Goal: Check status: Check status

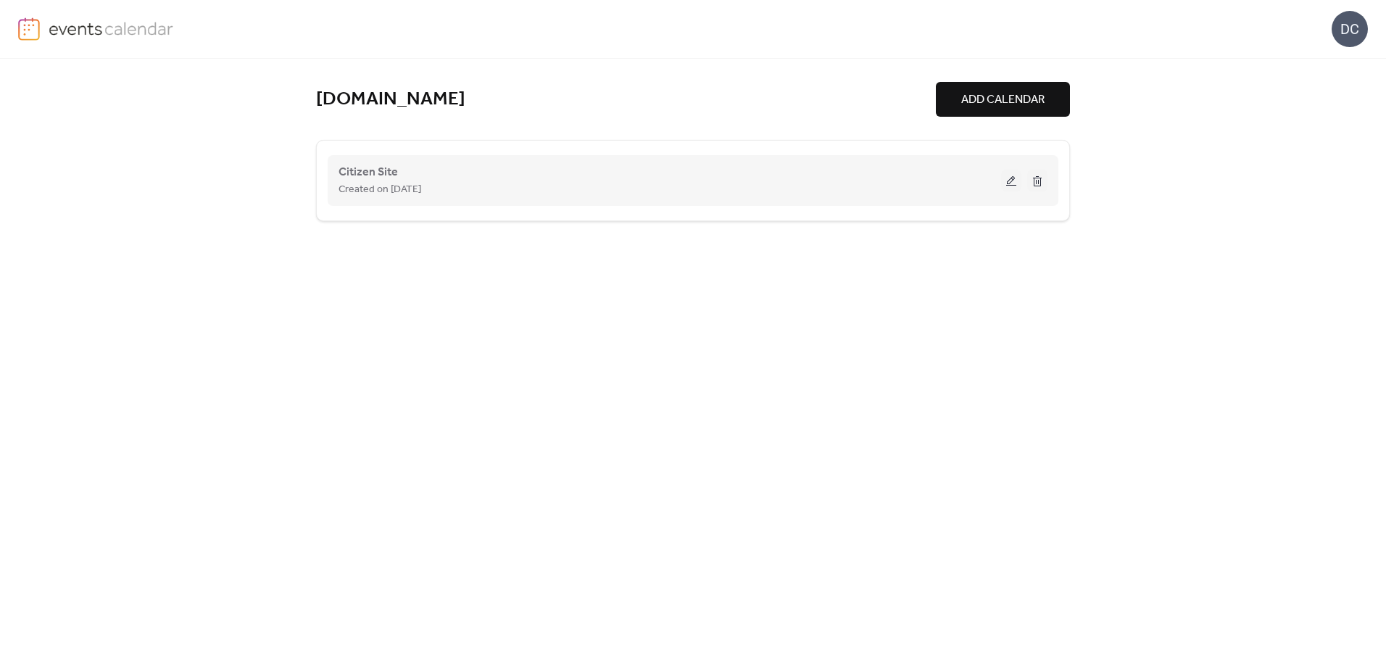
click at [442, 178] on div "Citizen Site Created on [DATE]" at bounding box center [670, 180] width 663 height 35
click at [1007, 181] on button at bounding box center [1011, 181] width 20 height 22
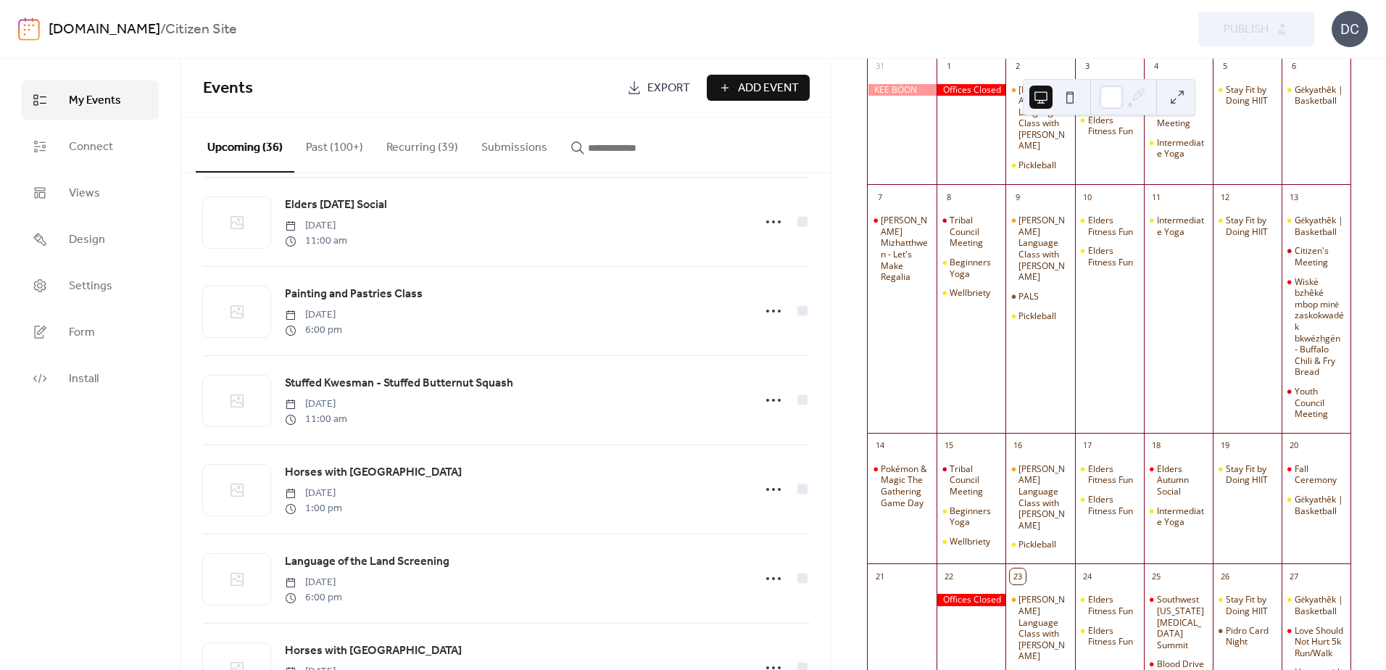
scroll to position [508, 0]
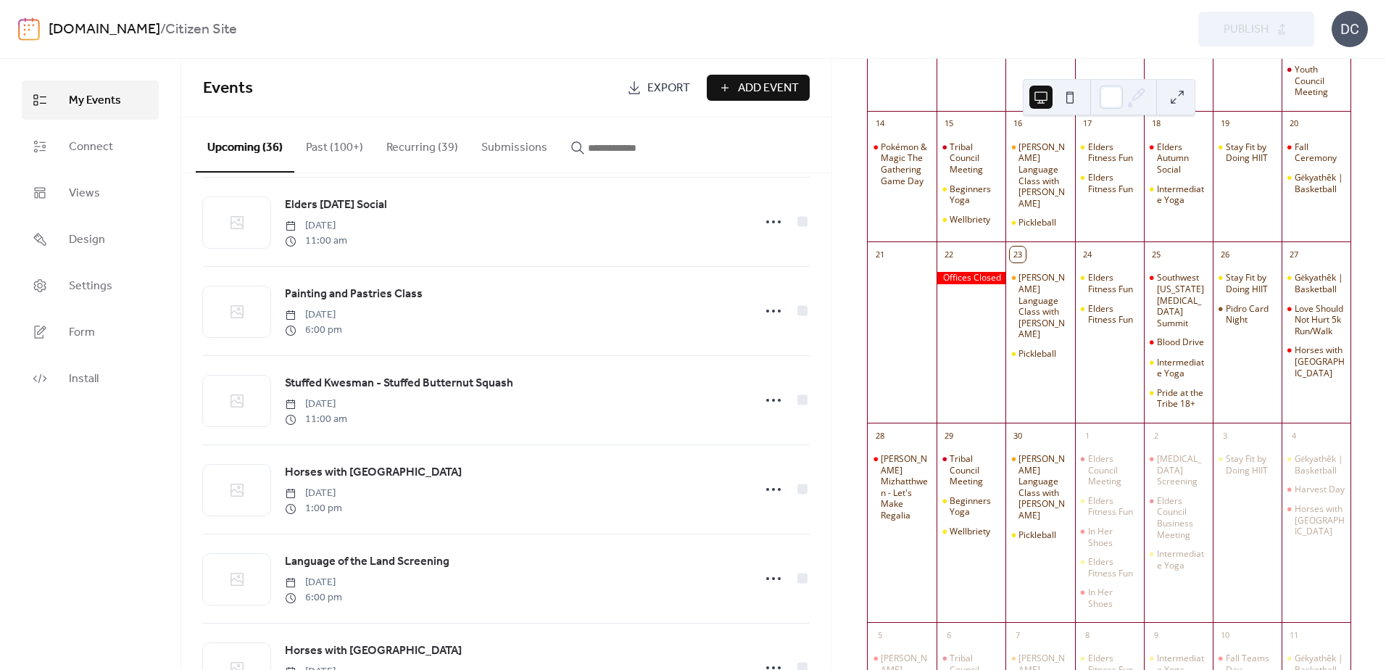
click at [986, 284] on div at bounding box center [971, 278] width 69 height 12
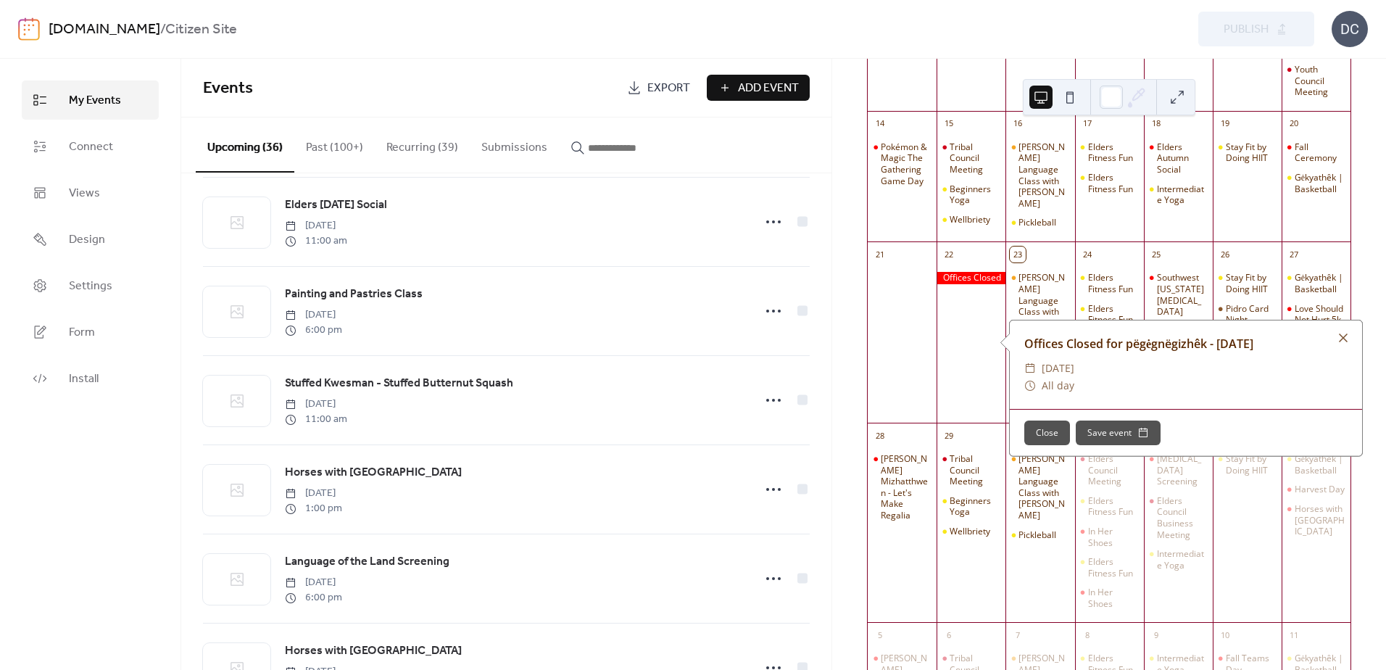
click at [1238, 341] on div "Offices Closed for pëgėgnëgizhêk - [DATE]" at bounding box center [1186, 343] width 352 height 17
click at [1344, 336] on div at bounding box center [1344, 338] width 20 height 20
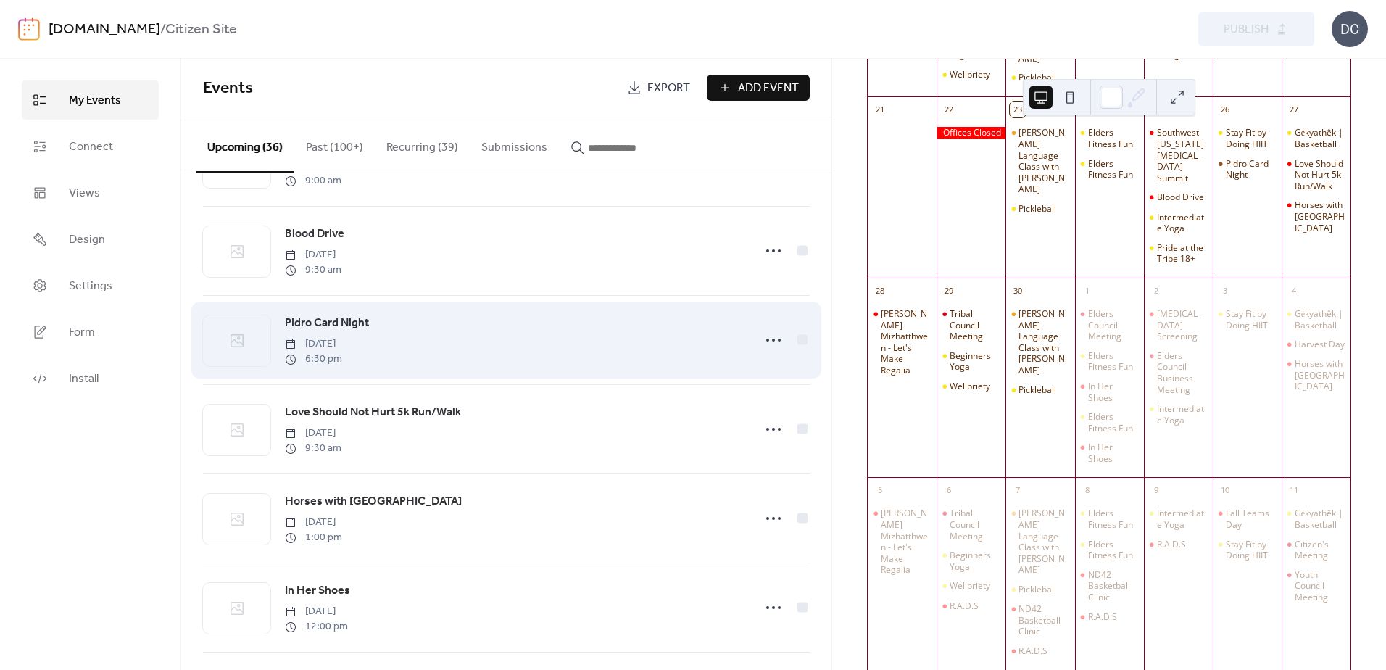
scroll to position [0, 0]
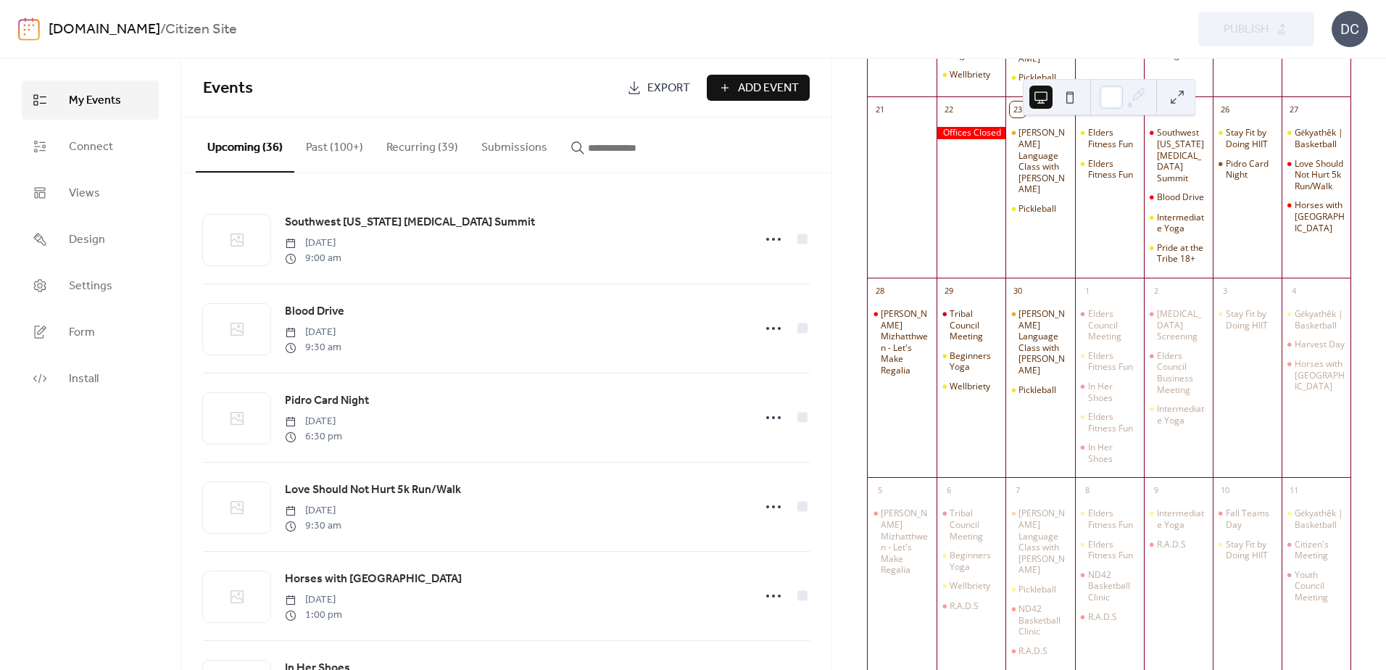
click at [984, 139] on div at bounding box center [971, 133] width 69 height 12
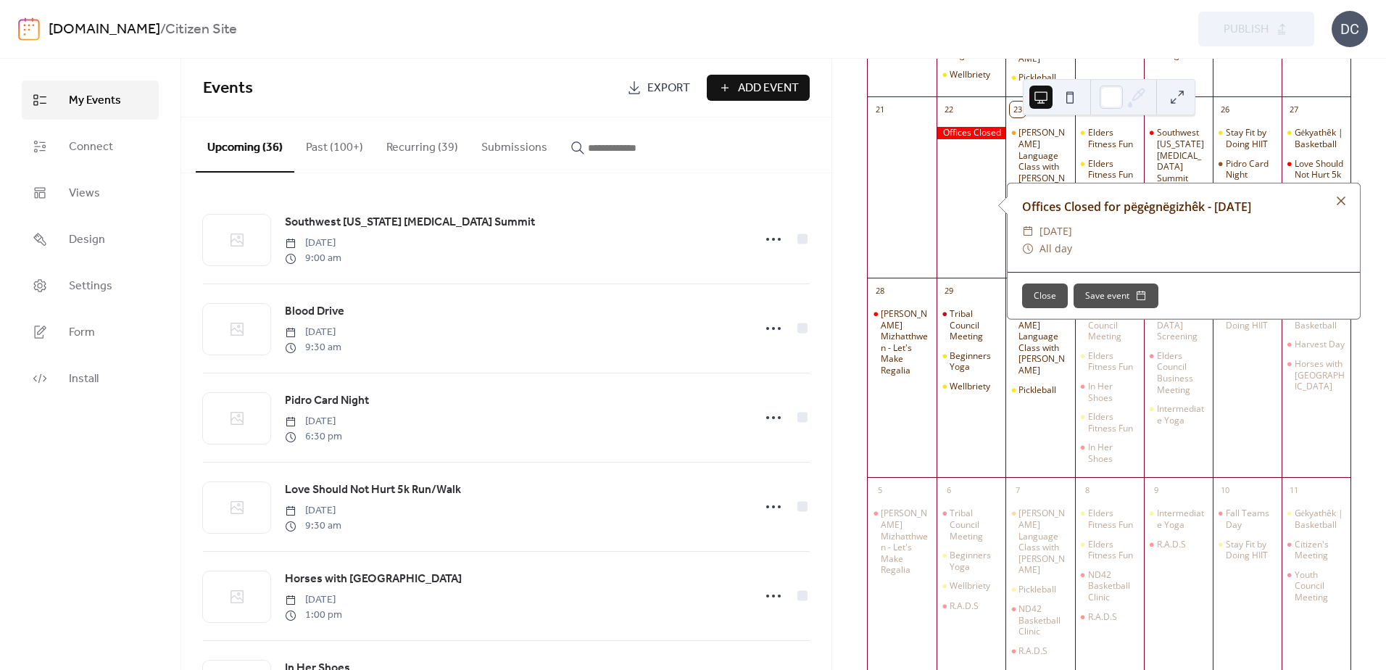
click at [848, 38] on div "Preview Publish" at bounding box center [1018, 29] width 592 height 35
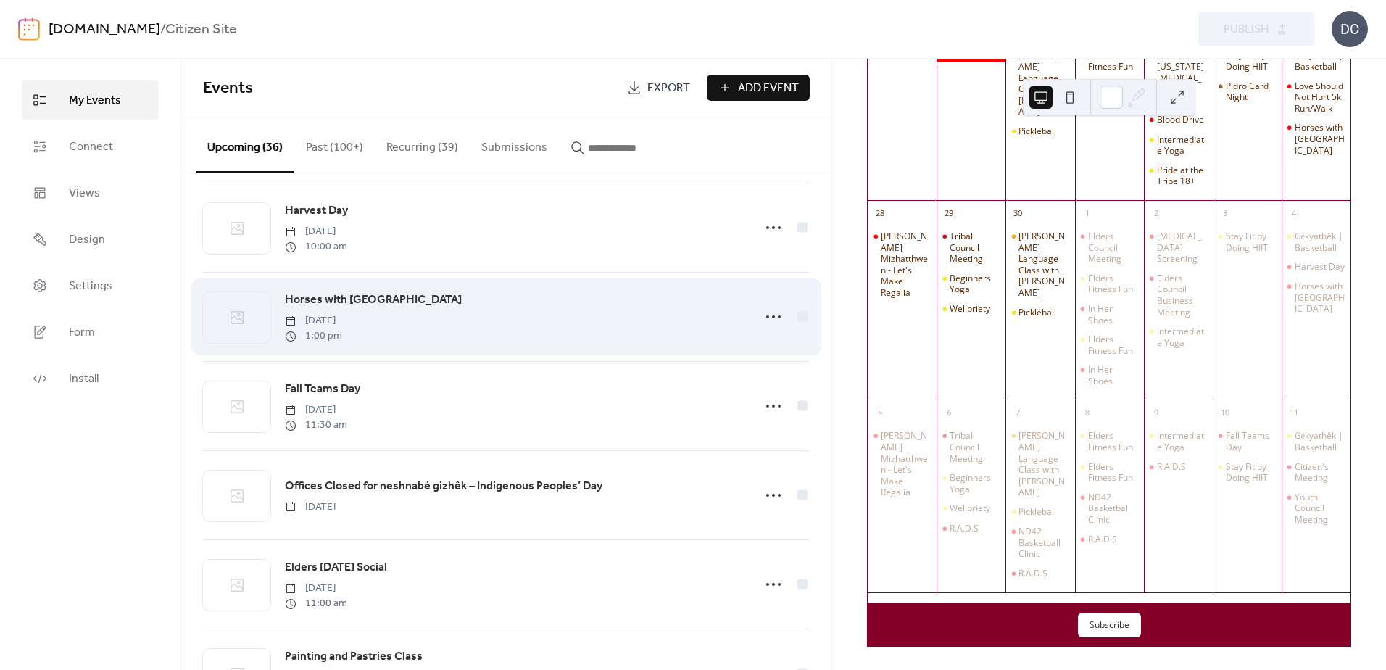
scroll to position [870, 0]
